Goal: Information Seeking & Learning: Learn about a topic

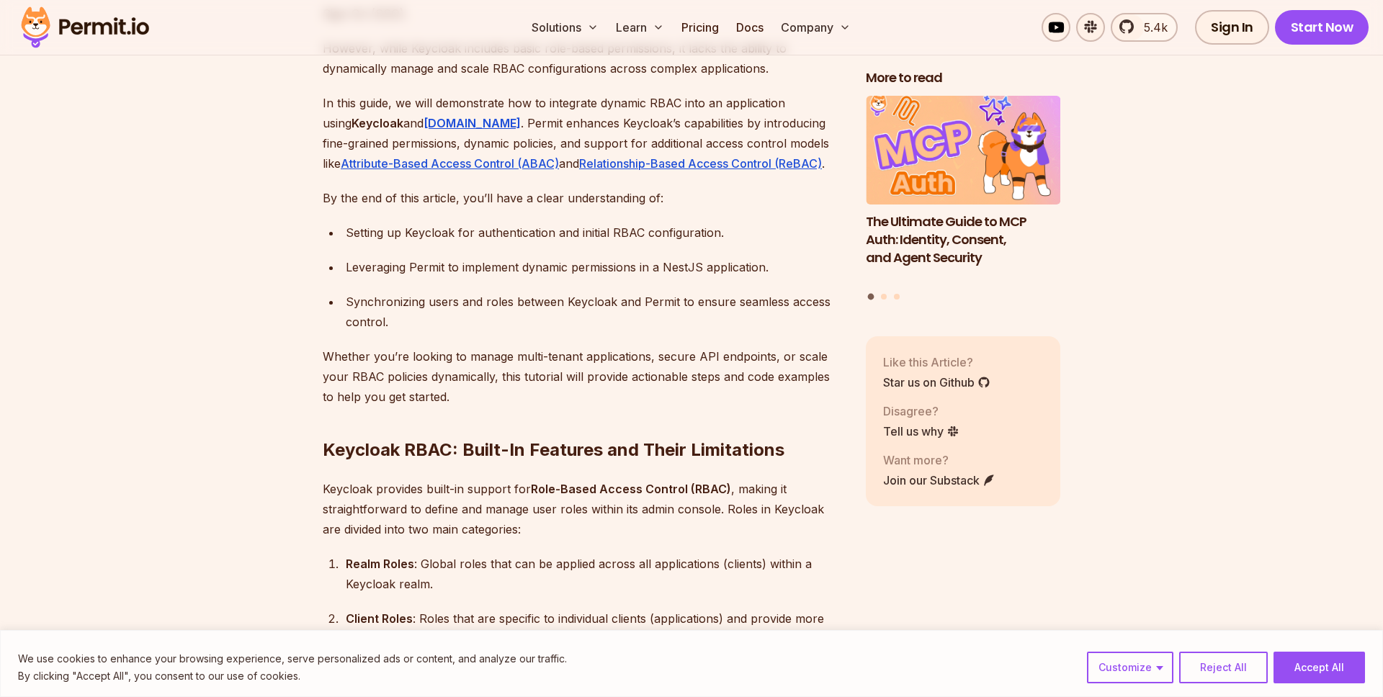
scroll to position [1090, 0]
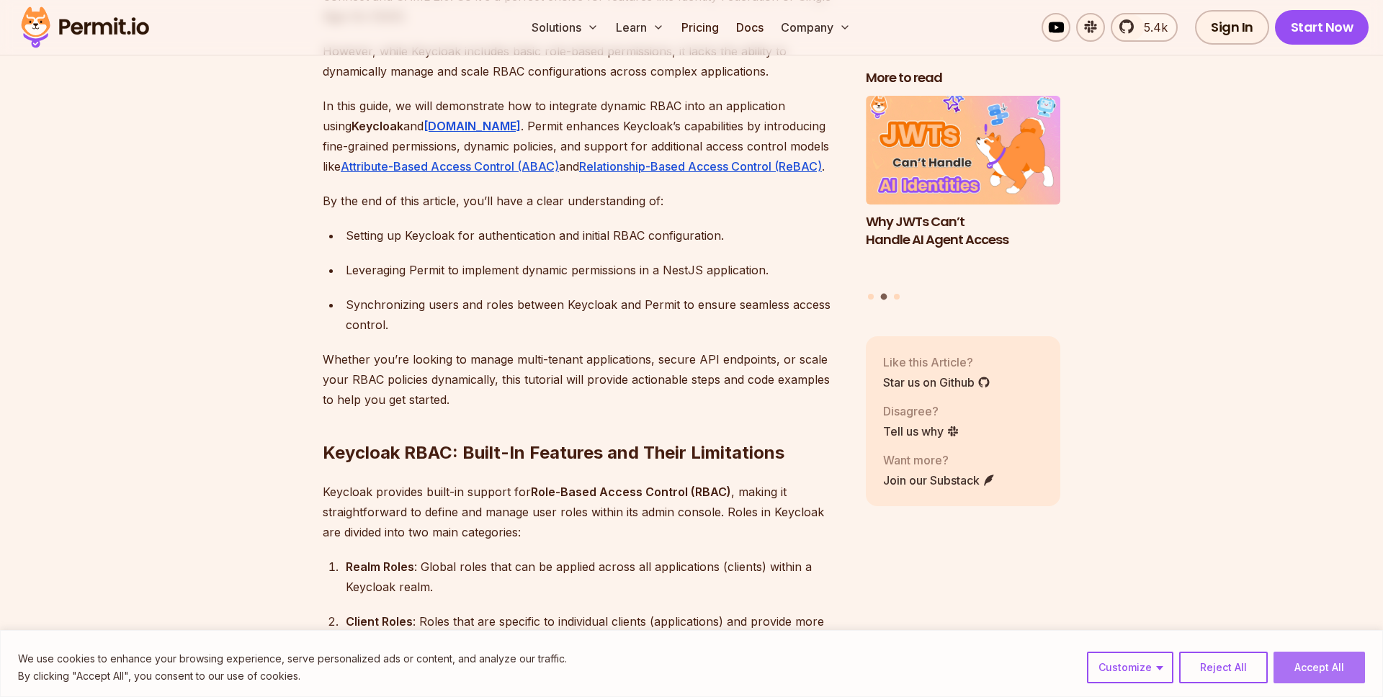
click at [1319, 666] on button "Accept All" at bounding box center [1319, 668] width 91 height 32
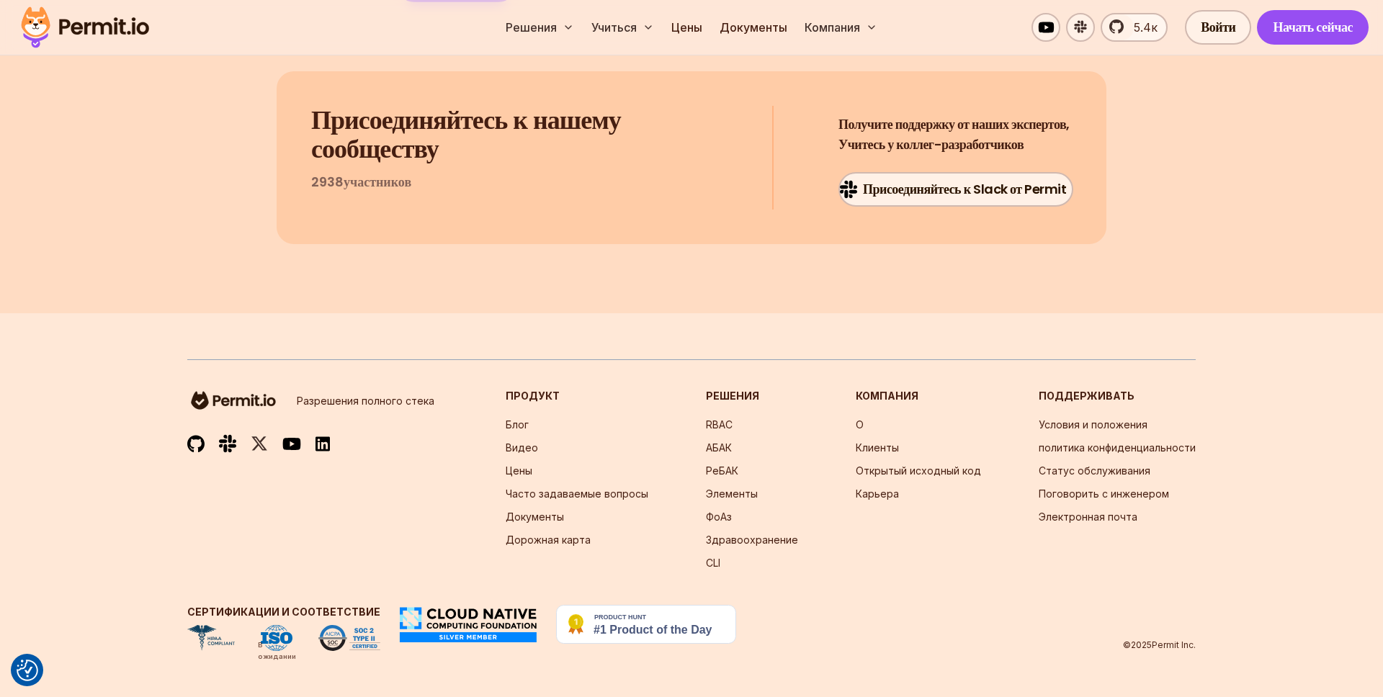
scroll to position [26755, 0]
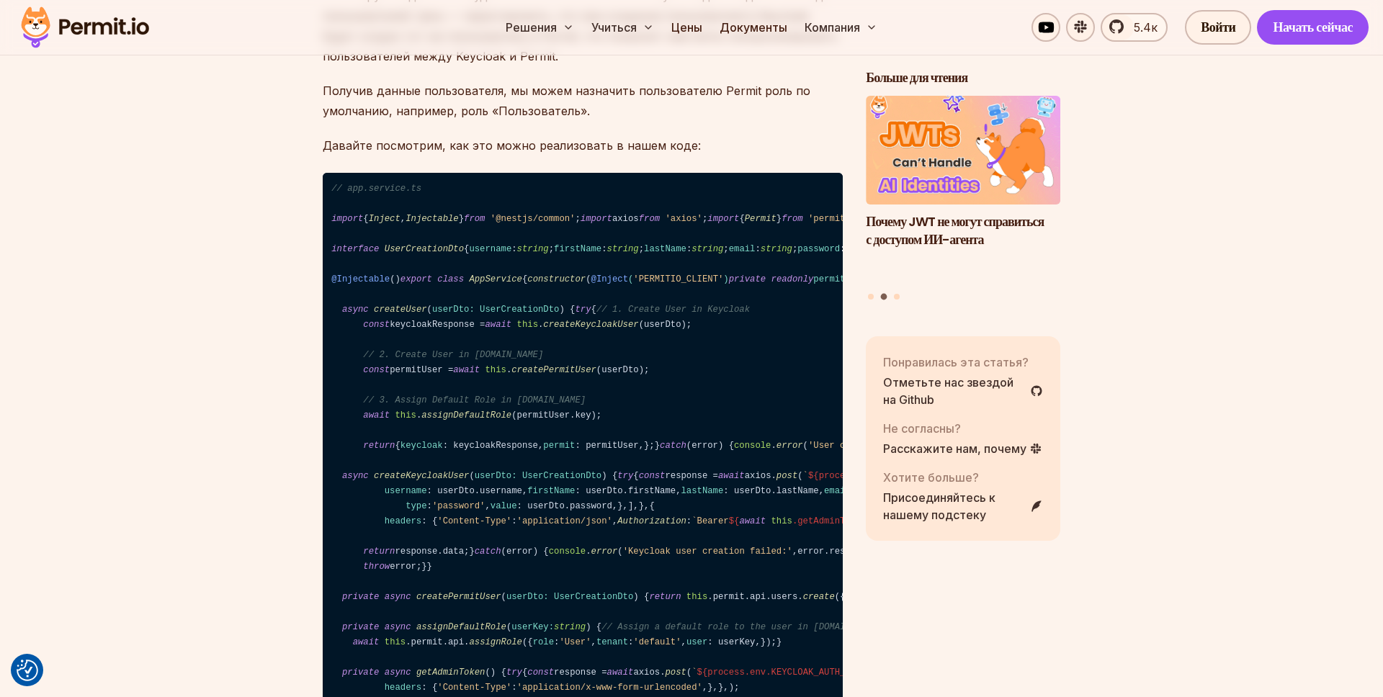
scroll to position [16275, 0]
